Goal: Transaction & Acquisition: Purchase product/service

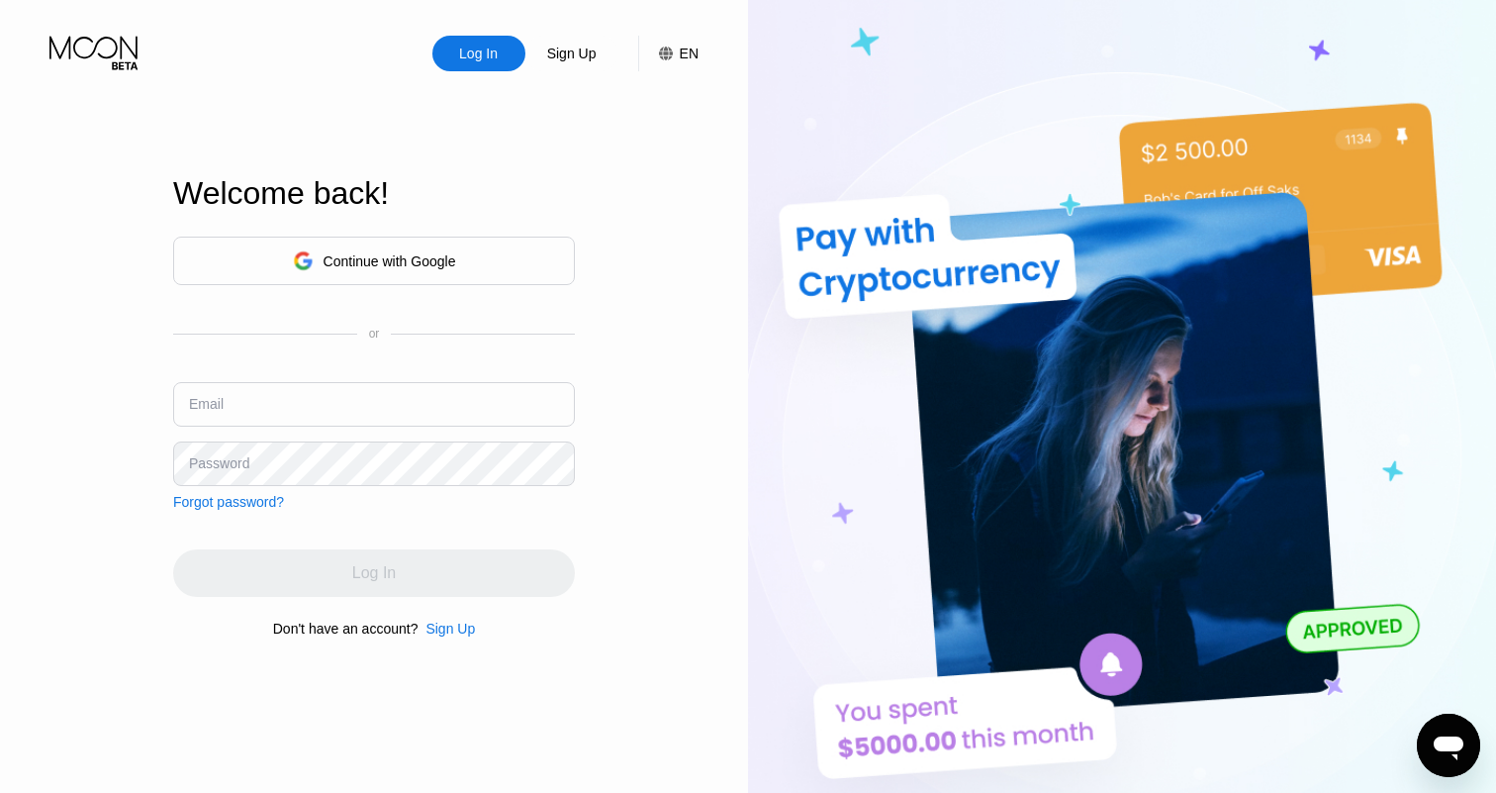
click at [383, 255] on div "Continue with Google" at bounding box center [390, 261] width 133 height 16
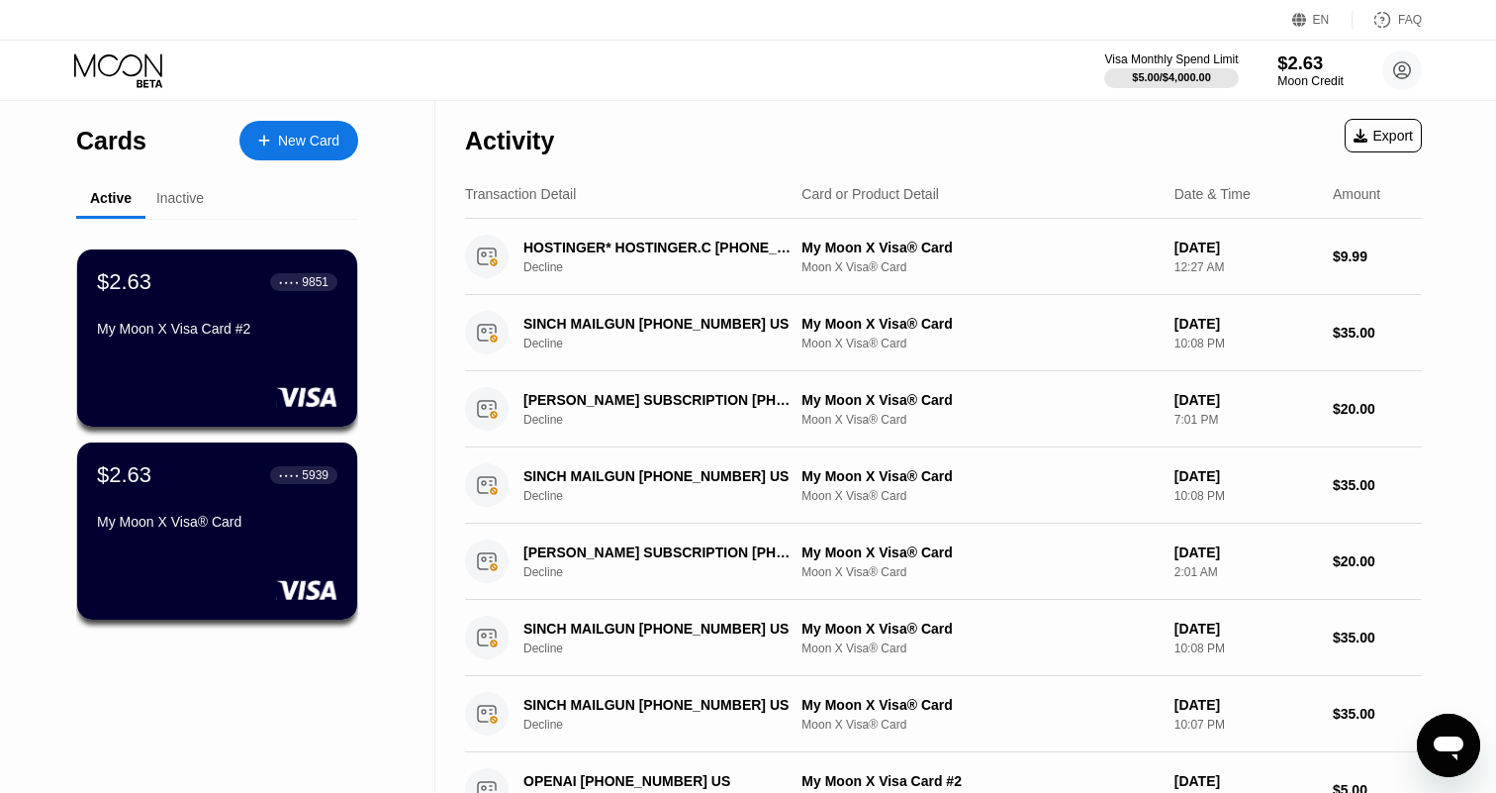
click at [1313, 66] on div "$2.63" at bounding box center [1311, 62] width 66 height 21
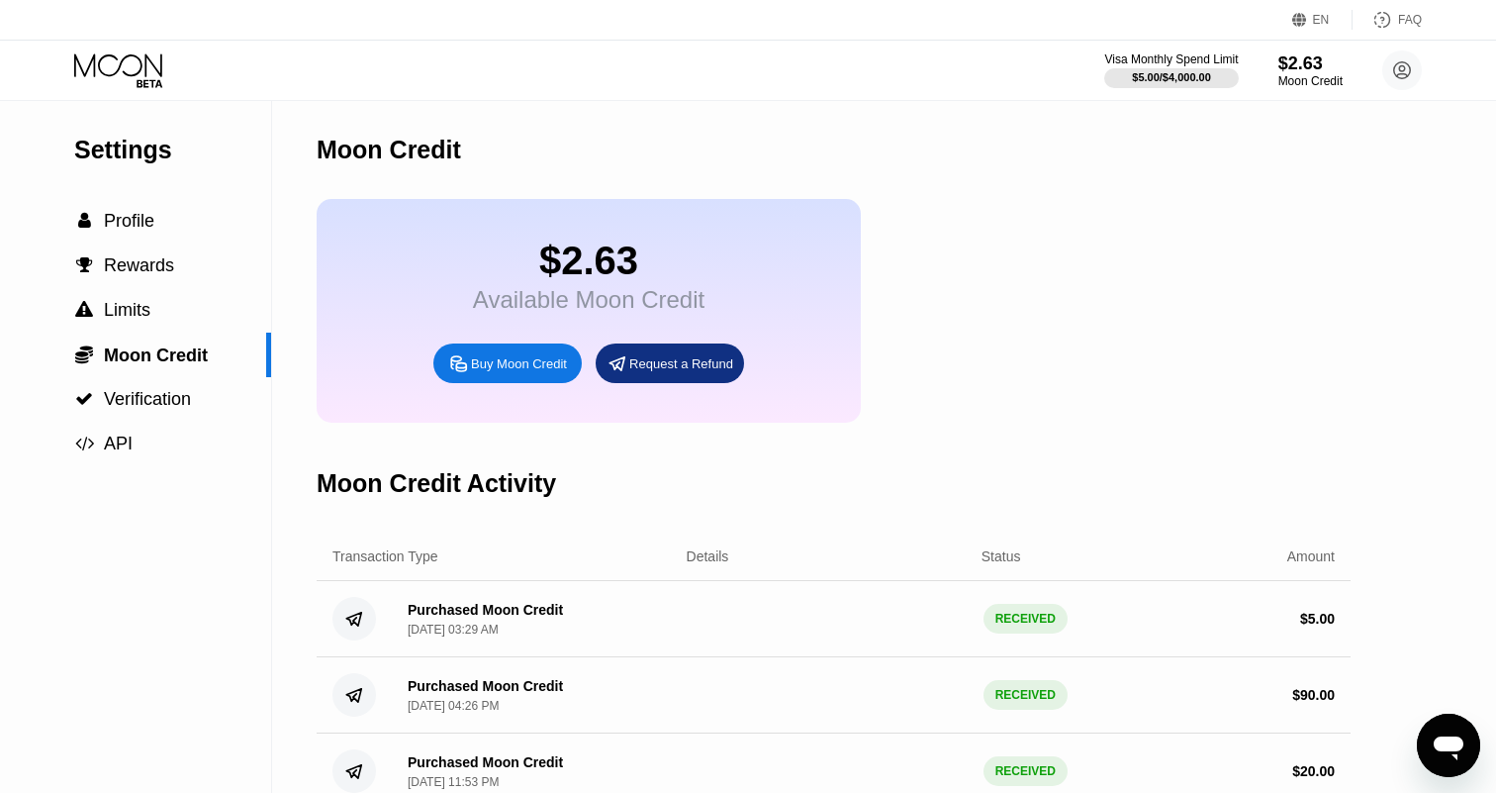
click at [528, 365] on div "Buy Moon Credit" at bounding box center [519, 363] width 96 height 17
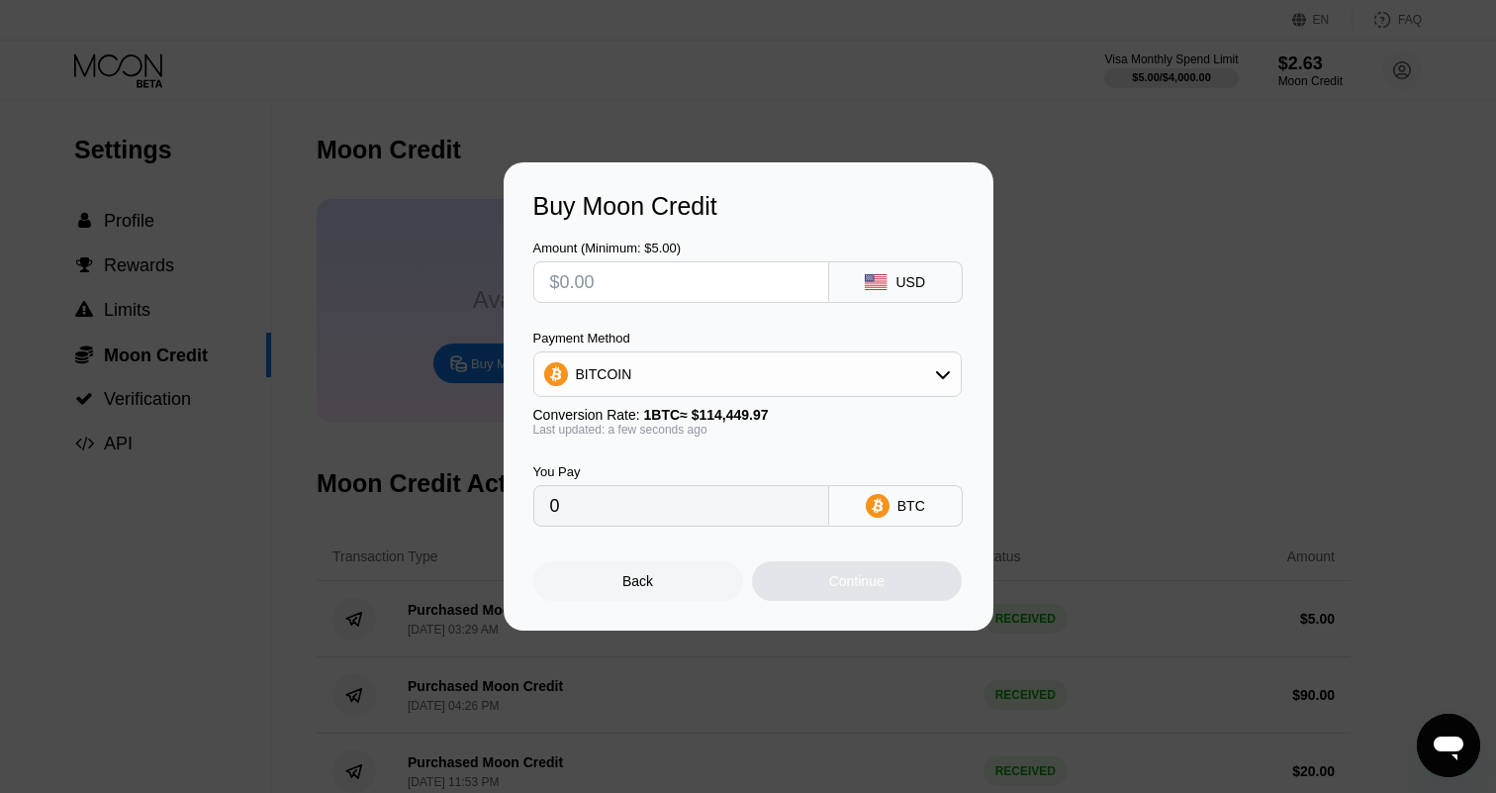
click at [663, 287] on input "text" at bounding box center [681, 282] width 262 height 40
type input "$9"
type input "0.00007864"
type input "$90"
type input "0.00078637"
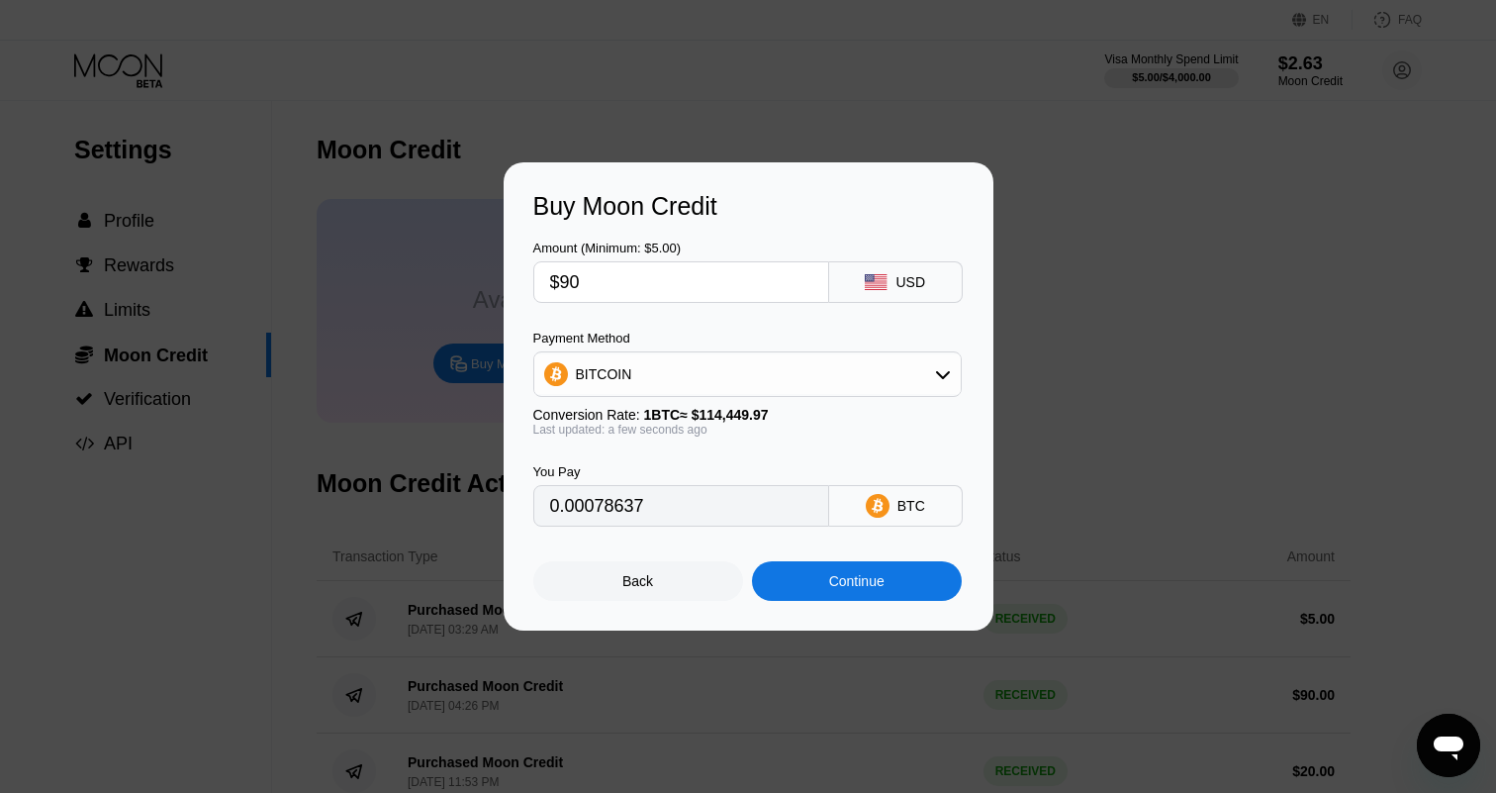
type input "$90"
click at [658, 353] on div "BITCOIN" at bounding box center [747, 374] width 429 height 46
click at [658, 371] on div "BITCOIN" at bounding box center [747, 374] width 427 height 40
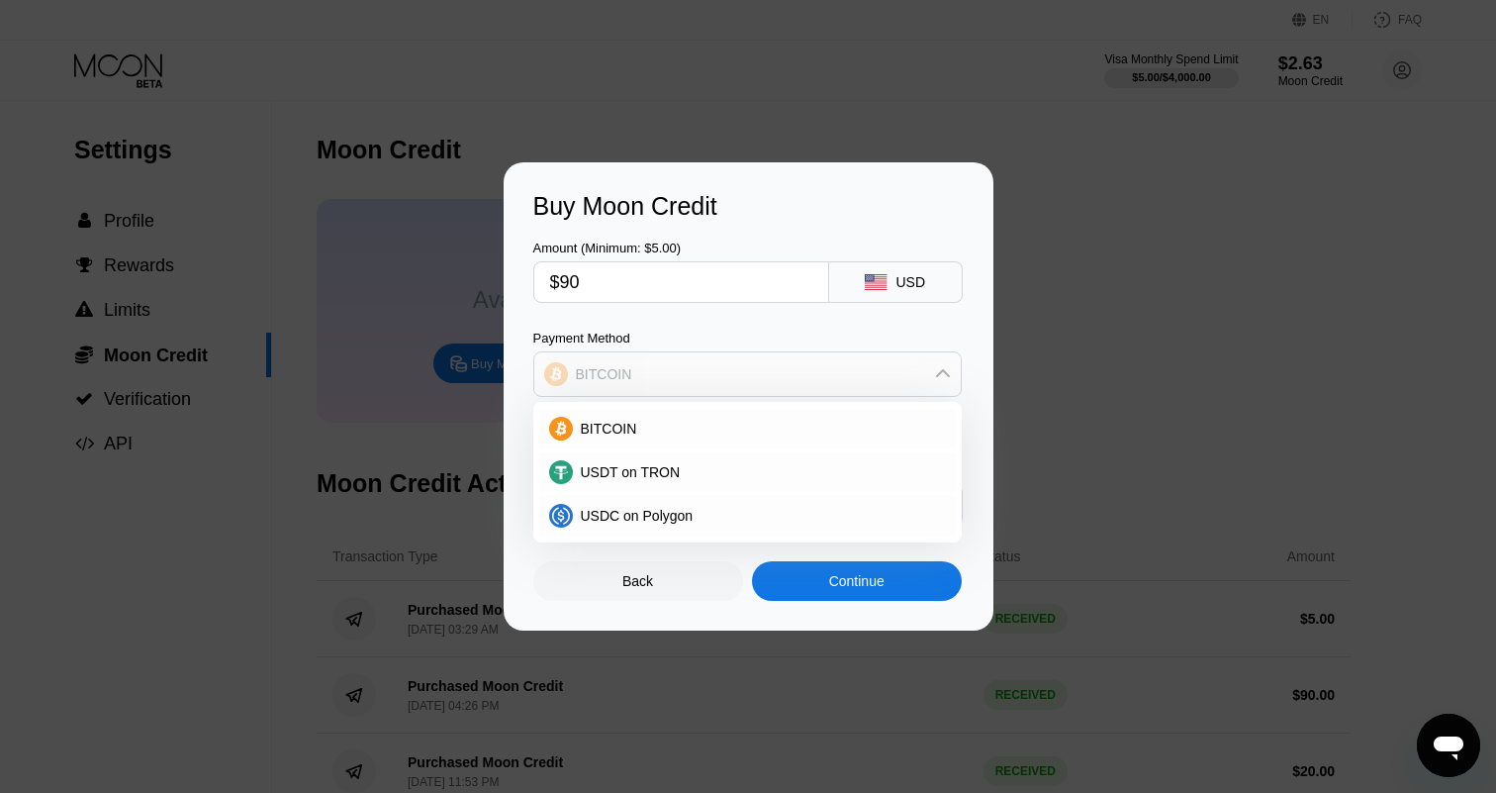
click at [657, 373] on div "BITCOIN" at bounding box center [747, 374] width 427 height 40
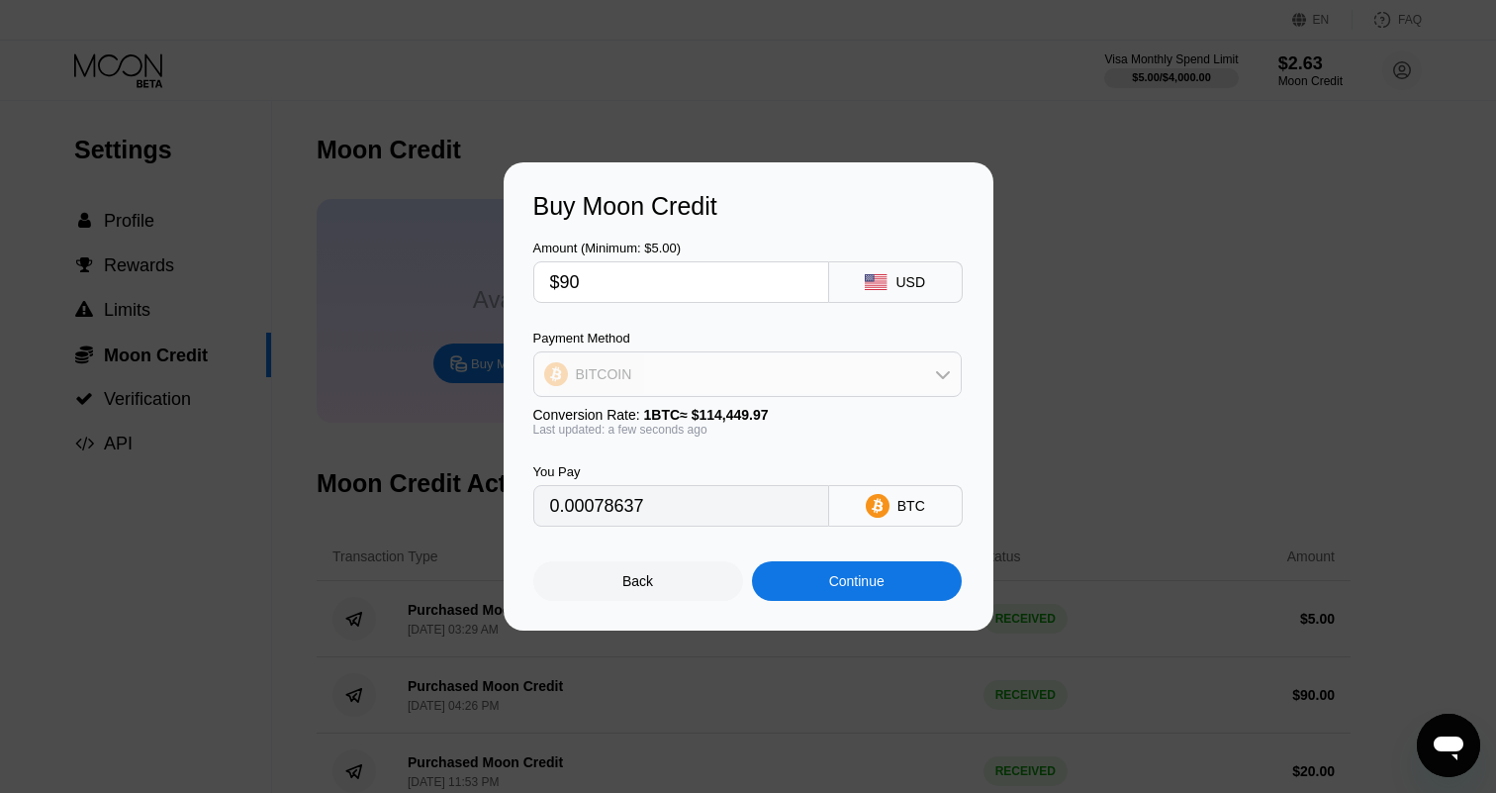
click at [687, 363] on div "BITCOIN" at bounding box center [747, 374] width 427 height 40
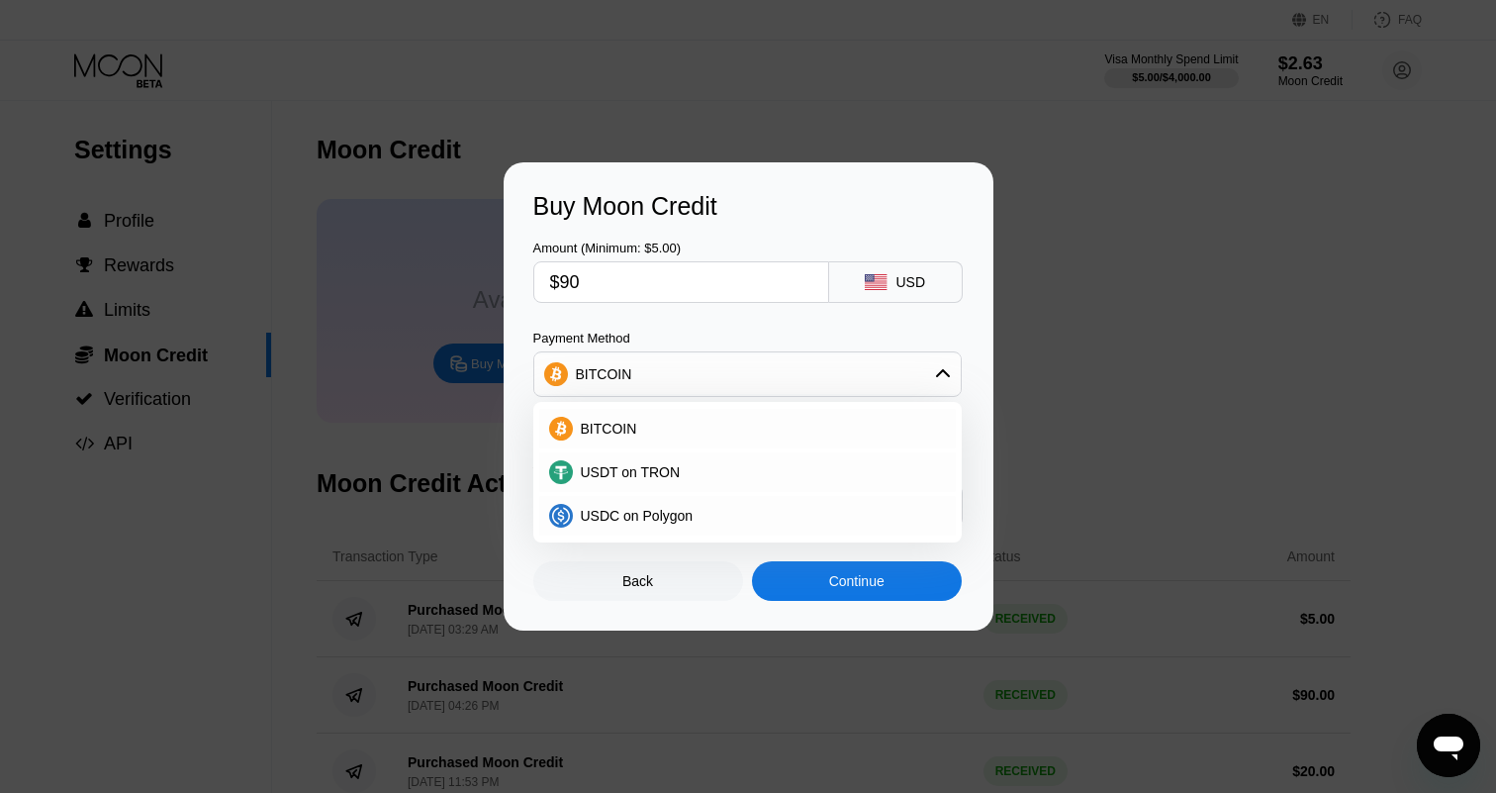
click at [687, 363] on div "BITCOIN" at bounding box center [747, 374] width 427 height 40
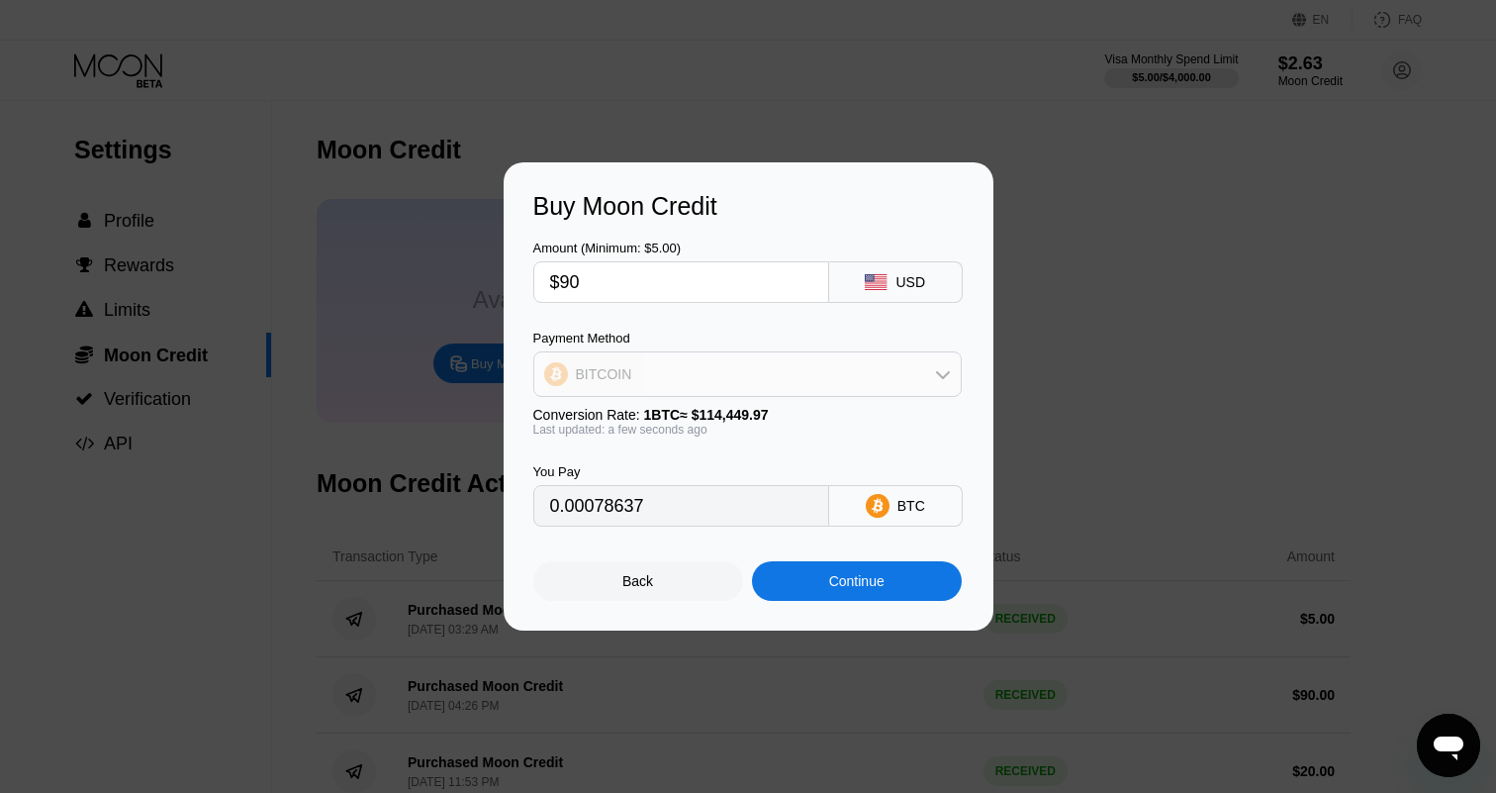
click at [687, 363] on div "BITCOIN" at bounding box center [747, 374] width 427 height 40
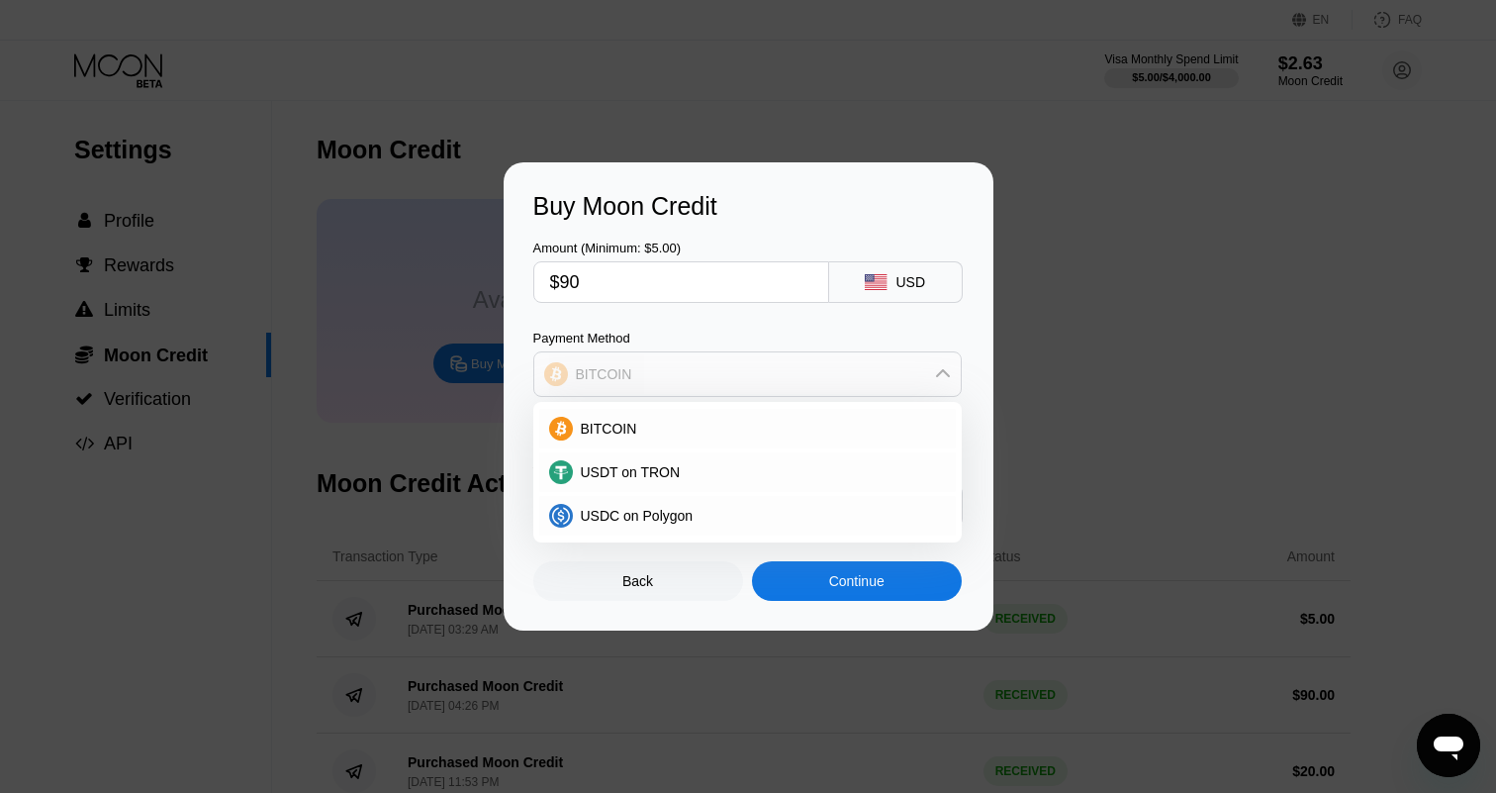
click at [687, 363] on div "BITCOIN" at bounding box center [747, 374] width 427 height 40
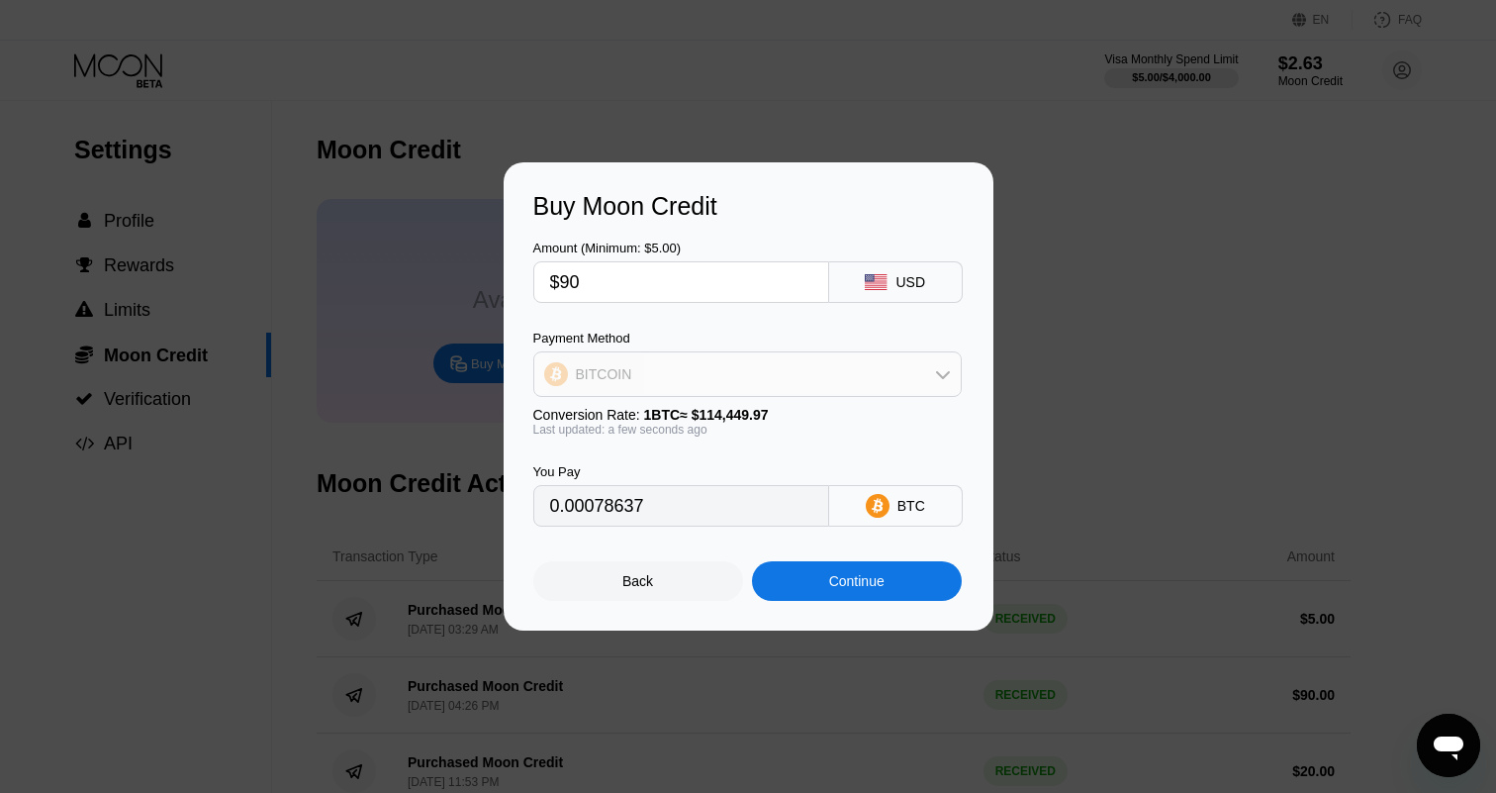
click at [687, 363] on div "BITCOIN" at bounding box center [747, 374] width 427 height 40
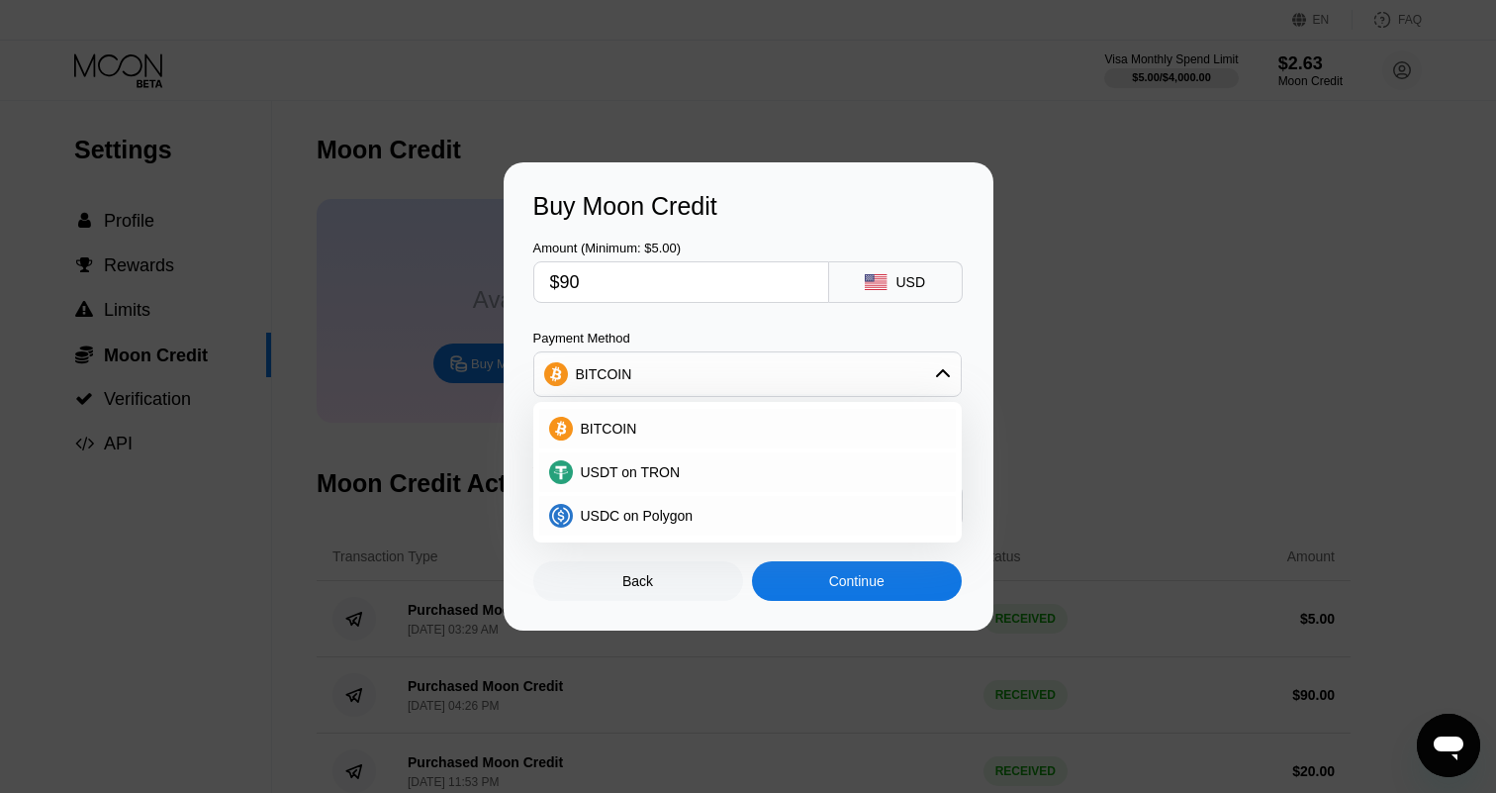
click at [687, 363] on div "BITCOIN" at bounding box center [747, 374] width 427 height 40
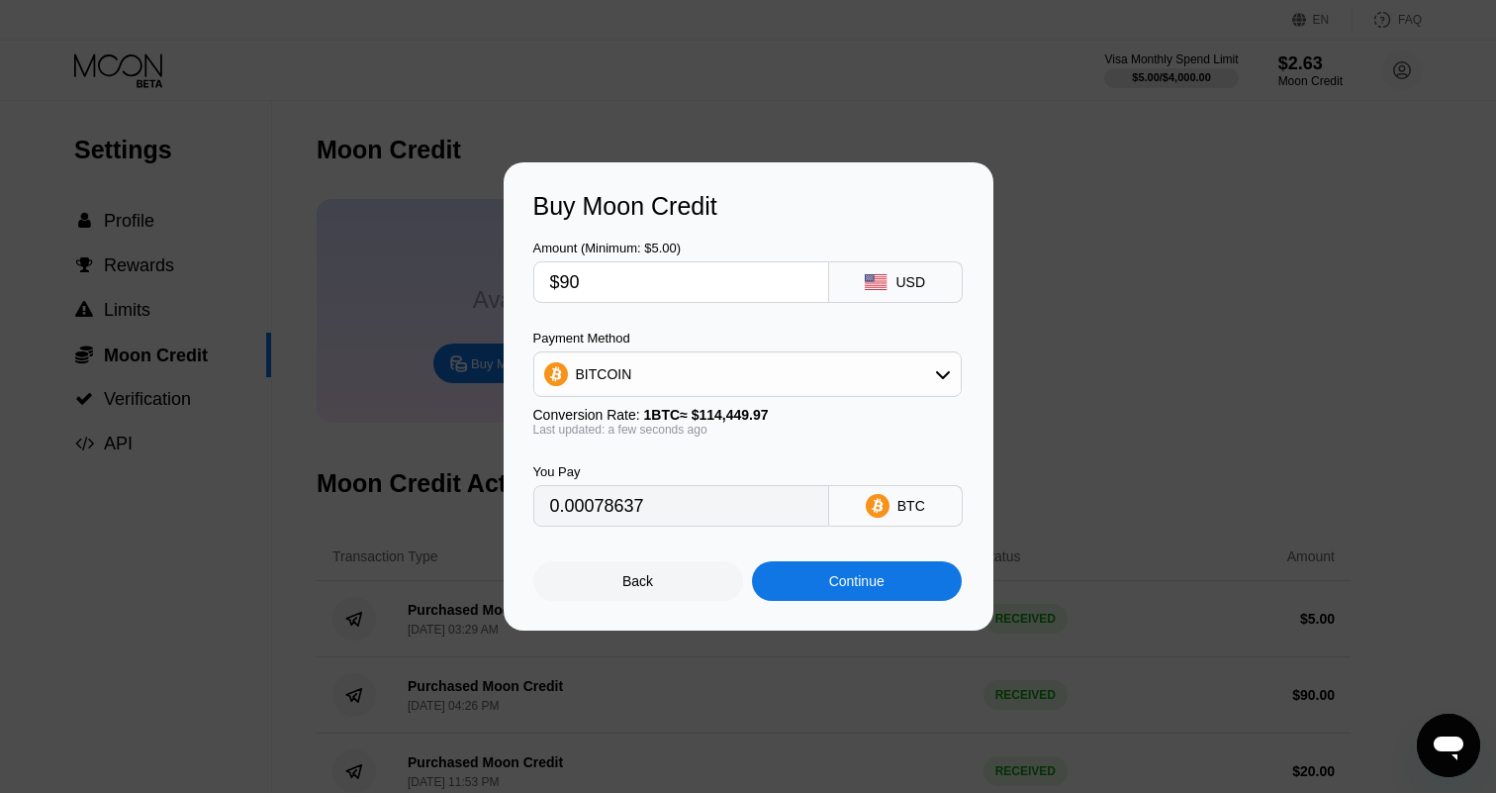
click at [687, 363] on div "BITCOIN" at bounding box center [747, 374] width 427 height 40
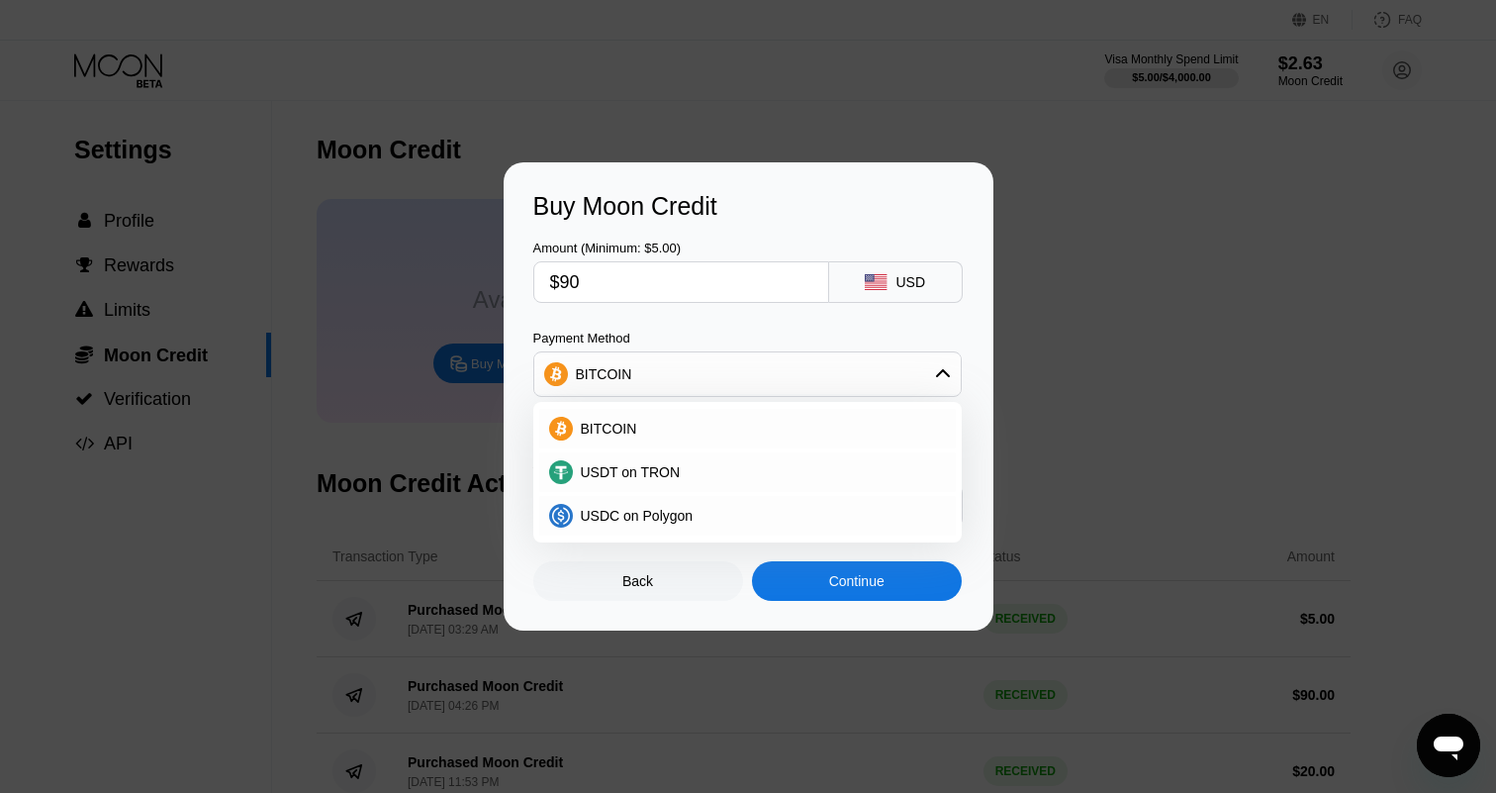
click at [687, 363] on div "BITCOIN" at bounding box center [747, 374] width 427 height 40
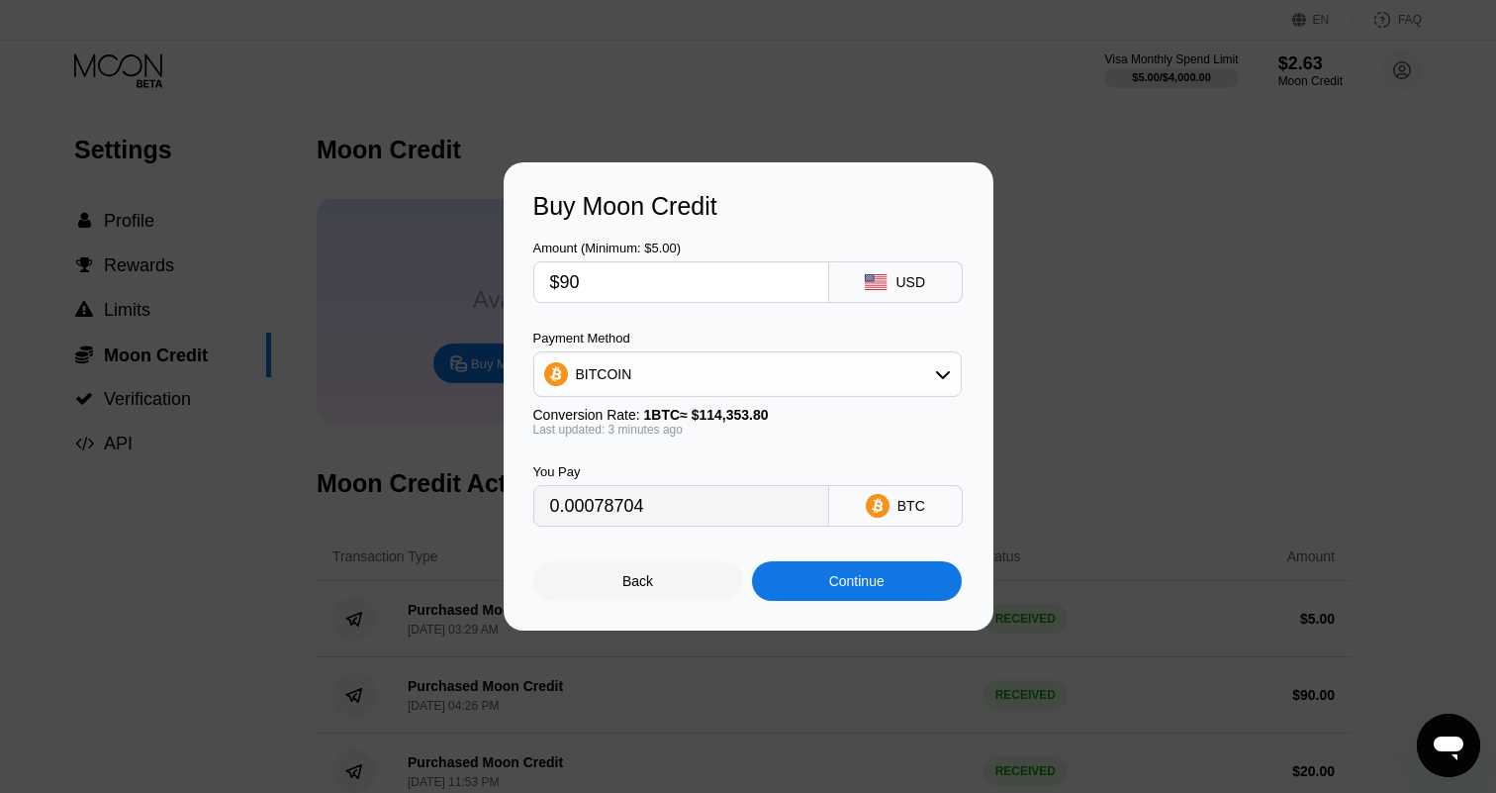
type input "0.00078714"
